Goal: Navigation & Orientation: Find specific page/section

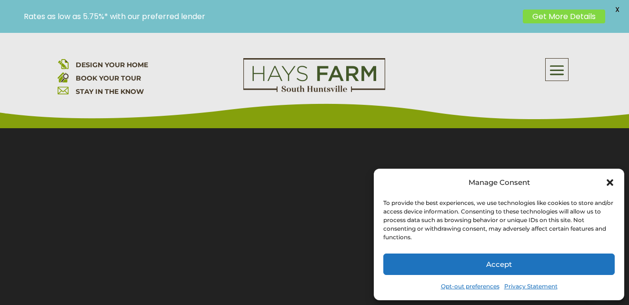
scroll to position [120, 0]
click at [610, 182] on icon "Close dialog" at bounding box center [610, 182] width 7 height 7
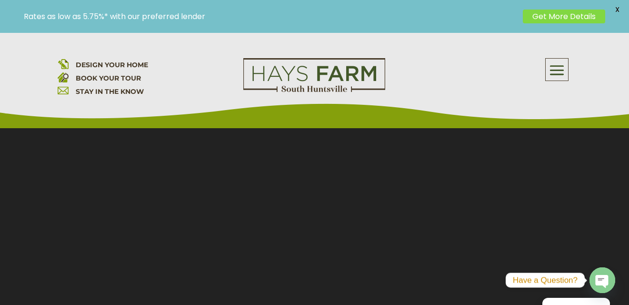
click at [551, 74] on span at bounding box center [557, 70] width 22 height 22
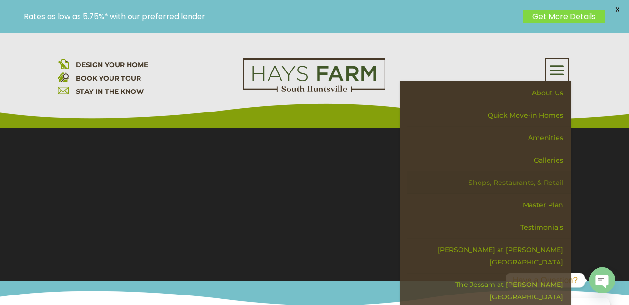
scroll to position [159, 0]
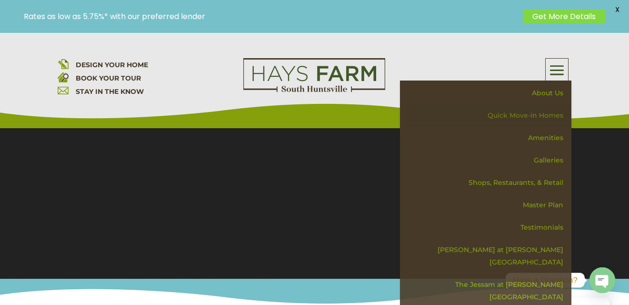
click at [520, 117] on link "Quick Move-in Homes" at bounding box center [489, 115] width 165 height 22
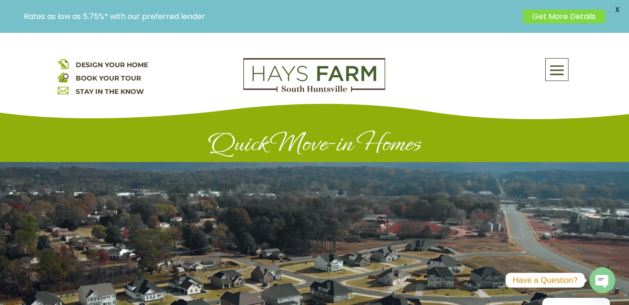
click at [551, 73] on span at bounding box center [557, 70] width 22 height 22
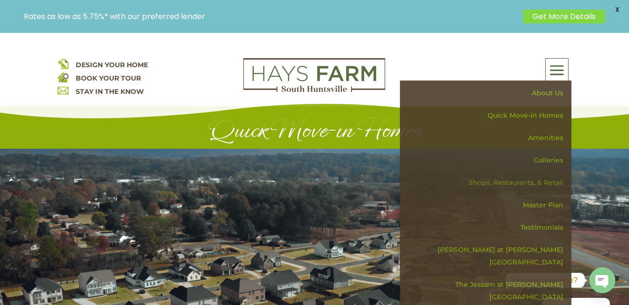
scroll to position [30, 0]
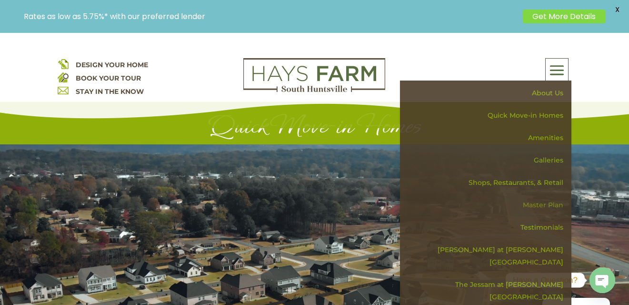
click at [535, 203] on link "Master Plan" at bounding box center [489, 205] width 165 height 22
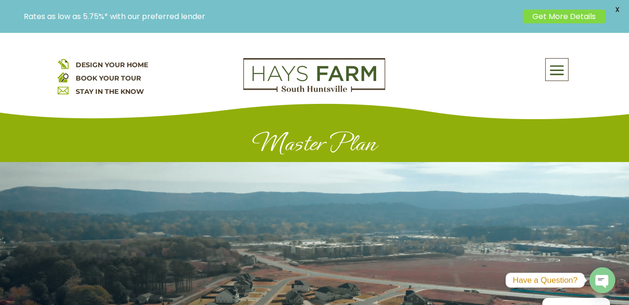
click at [555, 71] on span at bounding box center [557, 70] width 22 height 22
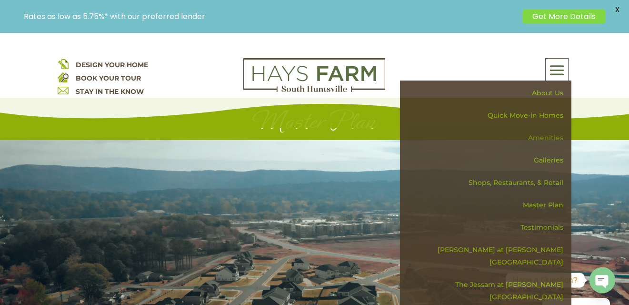
scroll to position [35, 0]
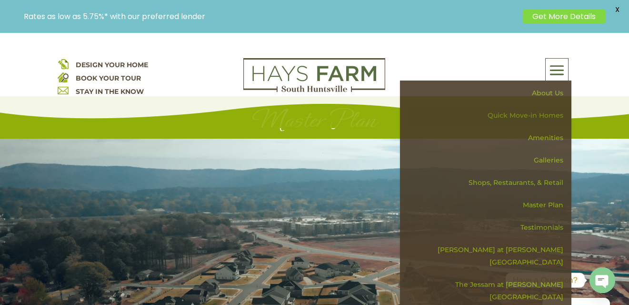
click at [536, 118] on link "Quick Move-in Homes" at bounding box center [489, 115] width 165 height 22
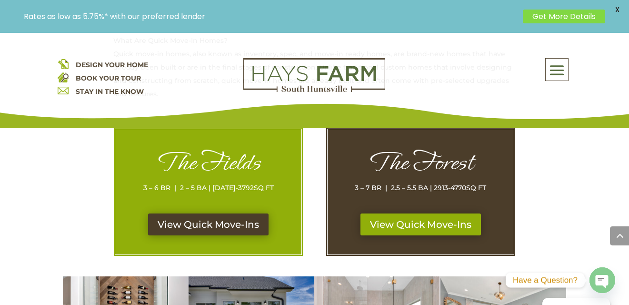
scroll to position [464, 0]
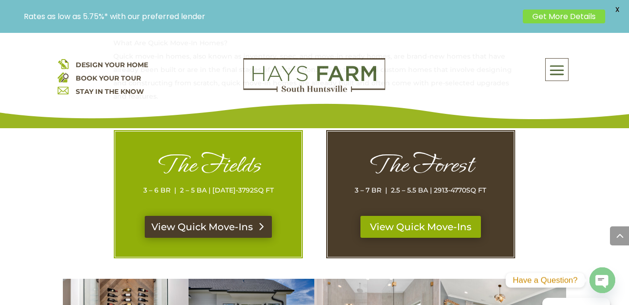
click at [223, 222] on link "View Quick Move-Ins" at bounding box center [208, 227] width 127 height 22
click at [397, 226] on link "View Quick Move-Ins" at bounding box center [420, 227] width 127 height 22
